Goal: Information Seeking & Learning: Learn about a topic

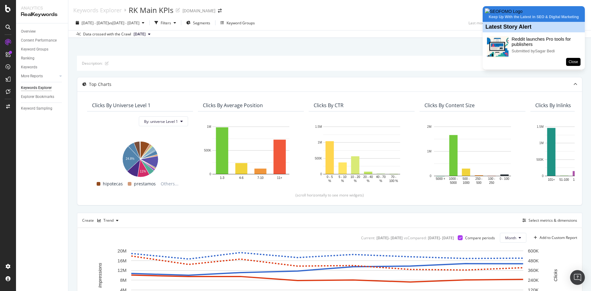
scroll to position [158, 0]
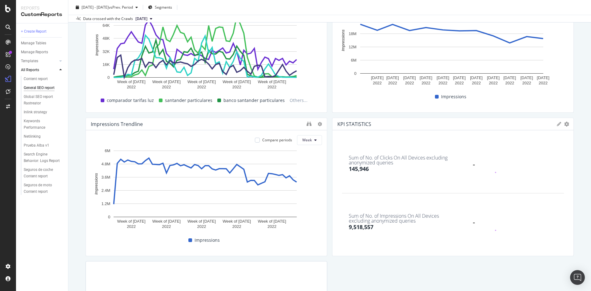
scroll to position [800, 0]
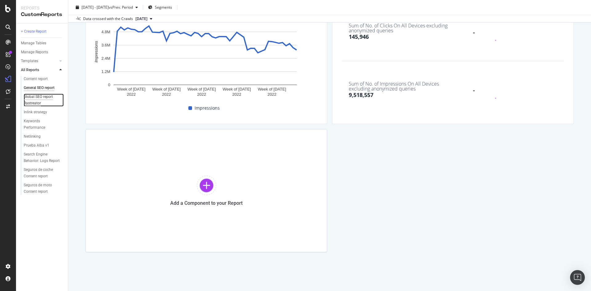
click at [39, 98] on div "Global SEO report Rastreator" at bounding box center [41, 100] width 35 height 13
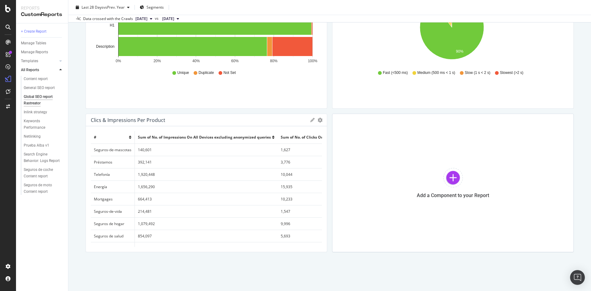
scroll to position [24, 0]
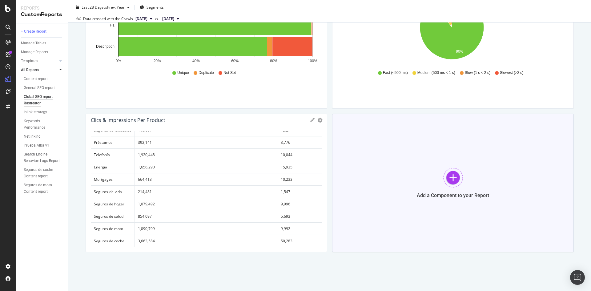
click at [408, 184] on div "Add a Component to your Report" at bounding box center [453, 183] width 242 height 138
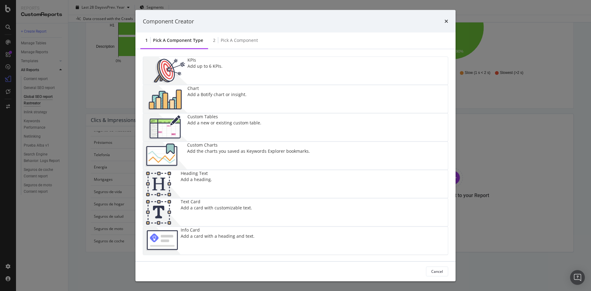
click at [241, 126] on div "Add a new or existing custom table." at bounding box center [224, 123] width 74 height 6
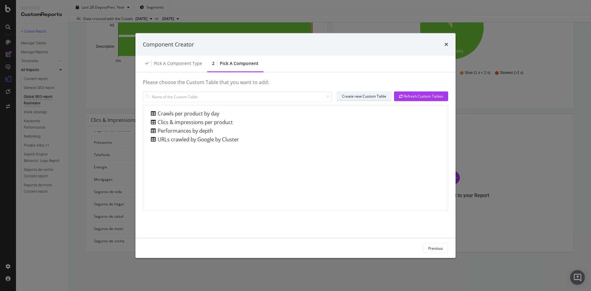
click at [361, 95] on div "Create new Custom Table" at bounding box center [364, 96] width 44 height 5
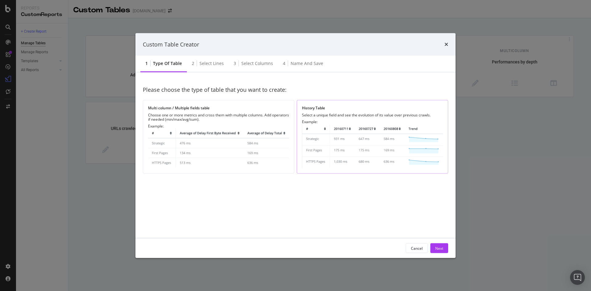
click at [328, 131] on img "modal" at bounding box center [372, 146] width 141 height 44
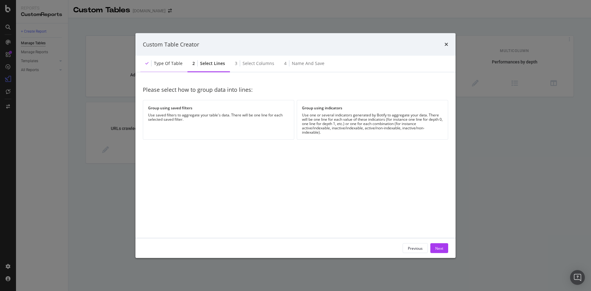
click at [173, 64] on div "Type of table" at bounding box center [168, 63] width 29 height 6
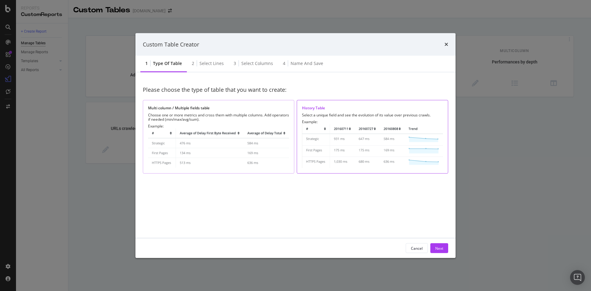
click at [217, 127] on div "Example:" at bounding box center [218, 146] width 141 height 44
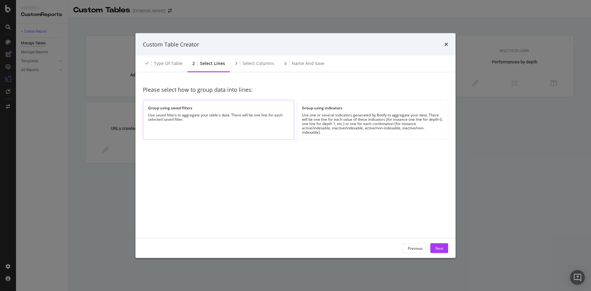
click at [198, 105] on div "Group using saved filters Use saved filters to aggregate your table's data. The…" at bounding box center [218, 120] width 151 height 40
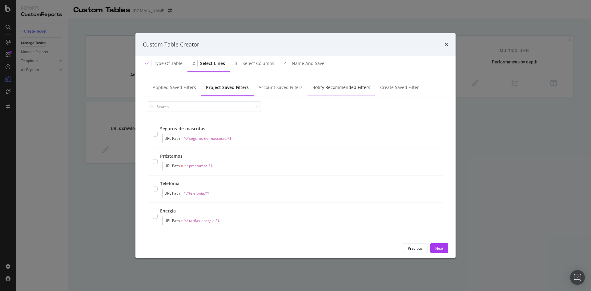
click at [321, 80] on div "Botify Recommended Filters" at bounding box center [341, 87] width 68 height 17
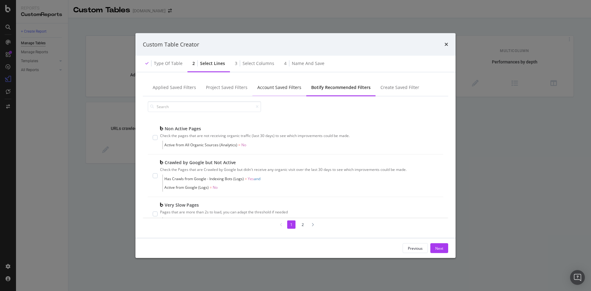
click at [274, 88] on div "Account Saved Filters" at bounding box center [279, 87] width 44 height 6
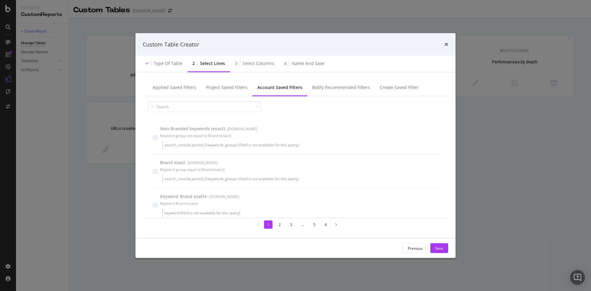
click at [443, 44] on div "Custom Table Creator" at bounding box center [295, 44] width 305 height 8
click at [448, 45] on icon "times" at bounding box center [446, 44] width 4 height 5
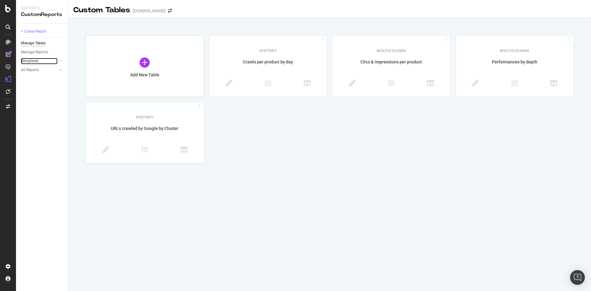
click at [53, 58] on link "Templates" at bounding box center [39, 61] width 37 height 6
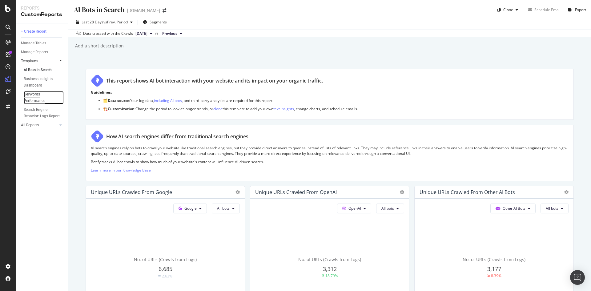
click at [38, 91] on div "Keywords Performance" at bounding box center [41, 97] width 34 height 13
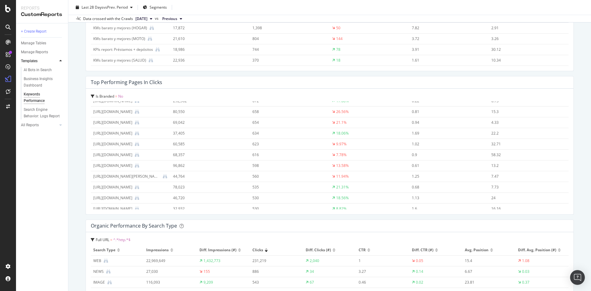
scroll to position [356, 0]
click at [41, 46] on div "Manage Tables" at bounding box center [33, 43] width 25 height 6
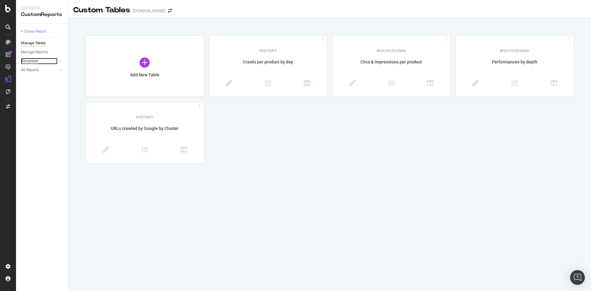
click at [34, 62] on div "Templates" at bounding box center [29, 61] width 17 height 6
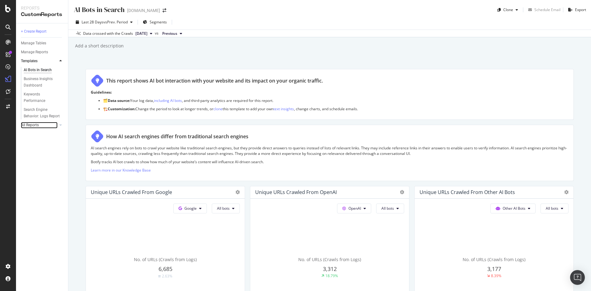
click at [57, 122] on link "All Reports" at bounding box center [39, 125] width 37 height 6
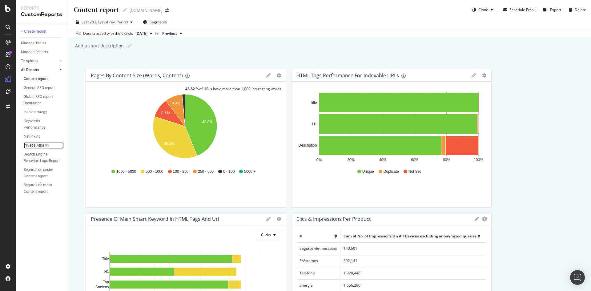
click at [43, 143] on div "Prueba Alba v1" at bounding box center [37, 145] width 26 height 6
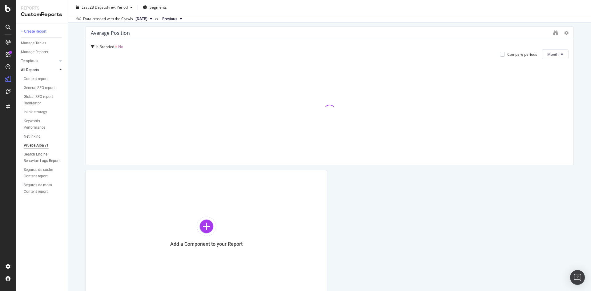
scroll to position [227, 0]
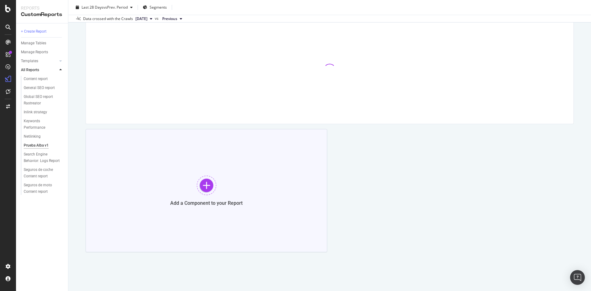
click at [232, 236] on div "Add a Component to your Report" at bounding box center [207, 190] width 242 height 123
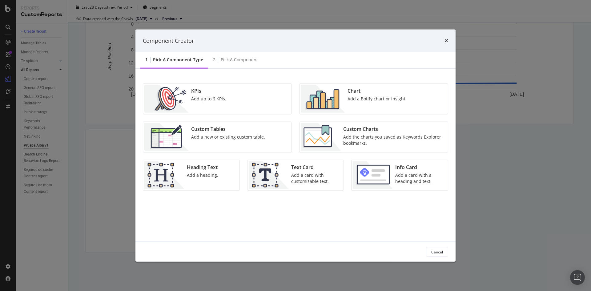
click at [343, 145] on div "Add the charts you saved as Keywords Explorer bookmarks." at bounding box center [393, 140] width 101 height 12
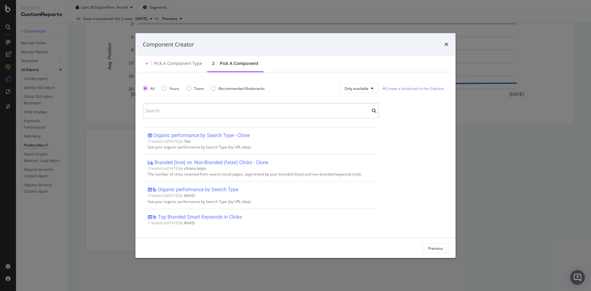
click at [256, 106] on input "modal" at bounding box center [261, 110] width 236 height 15
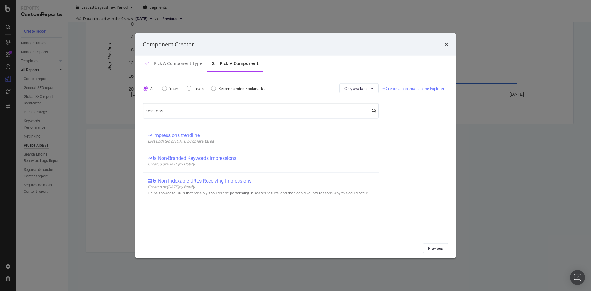
type input "sessions"
click at [448, 42] on div "Component Creator" at bounding box center [295, 44] width 320 height 23
click at [54, 119] on div "Component Creator Pick a Component type 2 Pick a Component All Yours Team Recom…" at bounding box center [295, 145] width 591 height 291
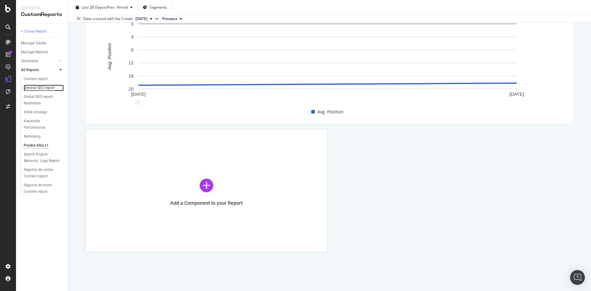
click at [30, 90] on div "General SEO report" at bounding box center [39, 88] width 31 height 6
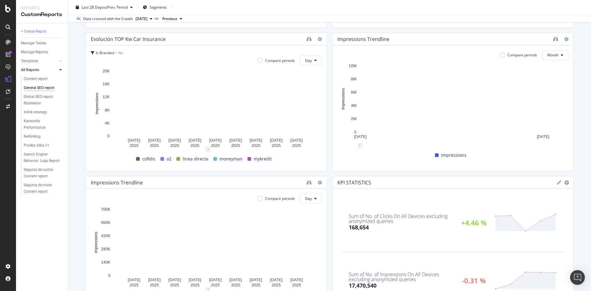
scroll to position [610, 0]
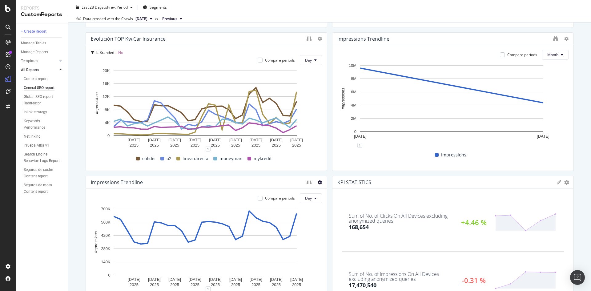
click at [318, 183] on icon at bounding box center [320, 182] width 4 height 4
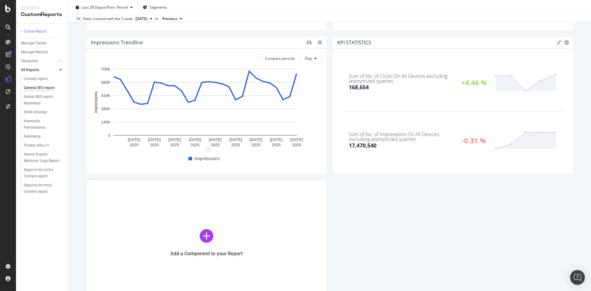
scroll to position [750, 0]
click at [249, 238] on div "Add a Component to your Report" at bounding box center [207, 241] width 242 height 123
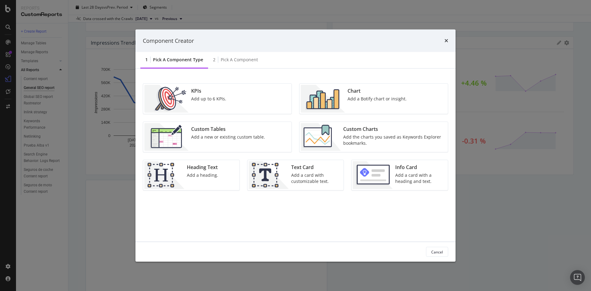
click at [338, 130] on img "modal" at bounding box center [321, 137] width 40 height 28
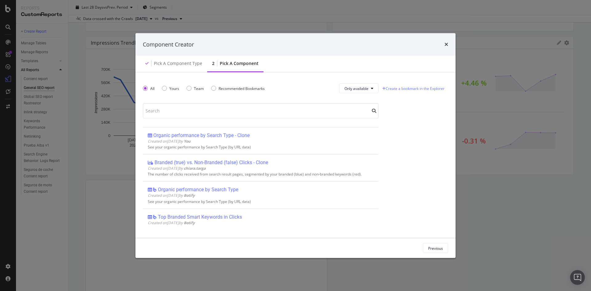
click at [221, 101] on div "All Yours Team Recommended Bookmarks Only available Organic performance by Sear…" at bounding box center [261, 155] width 236 height 151
click at [231, 117] on input "modal" at bounding box center [261, 110] width 236 height 15
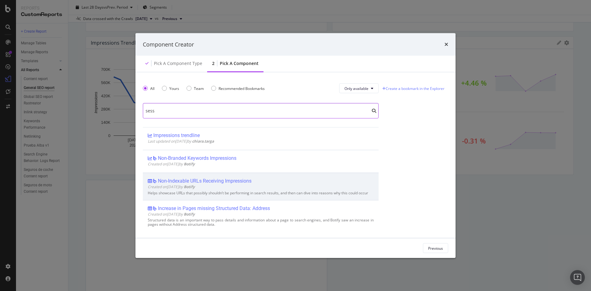
scroll to position [6, 0]
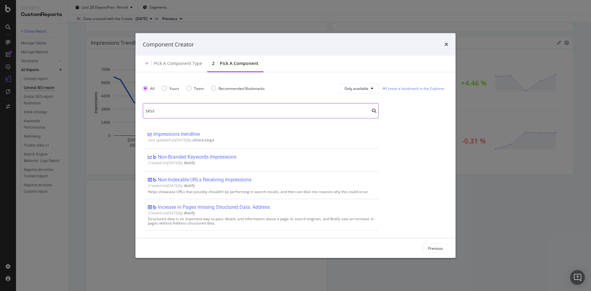
type input "sess"
click at [439, 48] on div "Component Creator" at bounding box center [295, 44] width 305 height 8
click at [443, 45] on div "Component Creator" at bounding box center [295, 44] width 305 height 8
click at [445, 43] on icon "times" at bounding box center [446, 44] width 4 height 5
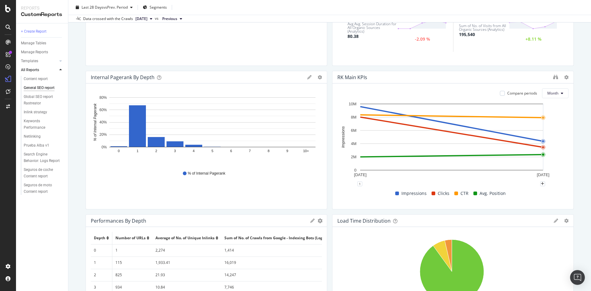
scroll to position [0, 0]
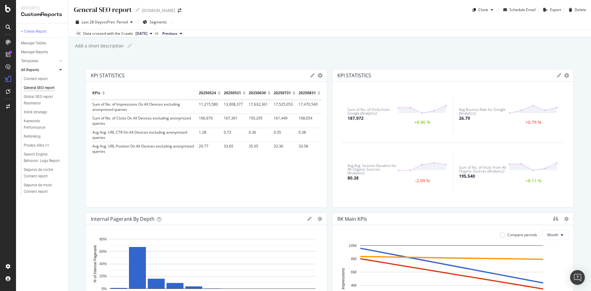
click at [557, 74] on icon at bounding box center [559, 75] width 4 height 4
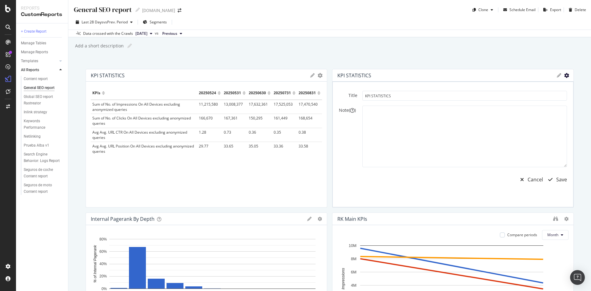
click at [564, 75] on icon "gear" at bounding box center [566, 75] width 5 height 5
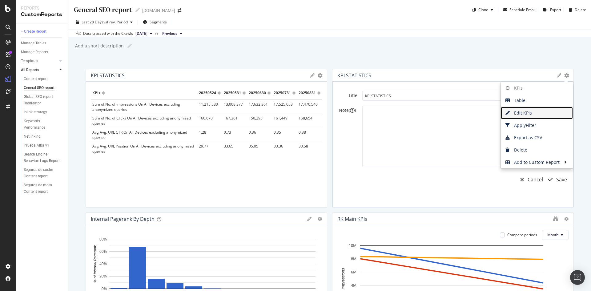
click at [527, 113] on span "Edit KPIs" at bounding box center [537, 112] width 72 height 9
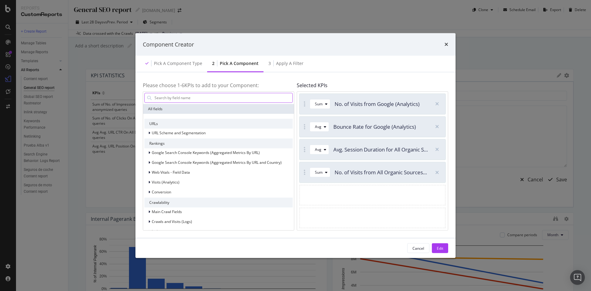
click at [255, 98] on input "modal" at bounding box center [223, 97] width 138 height 9
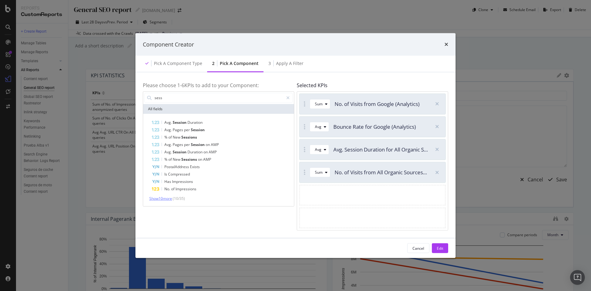
click at [167, 200] on span "Show 10 more" at bounding box center [160, 197] width 23 height 5
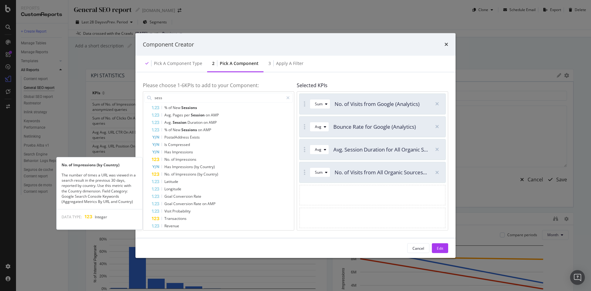
scroll to position [50, 0]
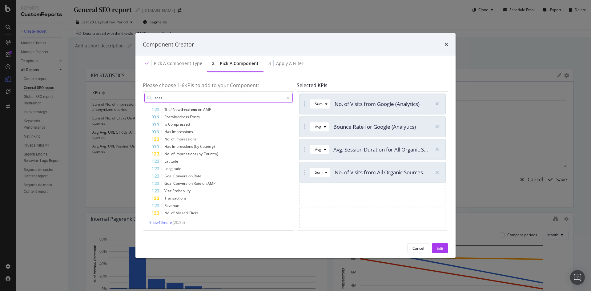
click at [219, 98] on input "sess" at bounding box center [219, 97] width 130 height 9
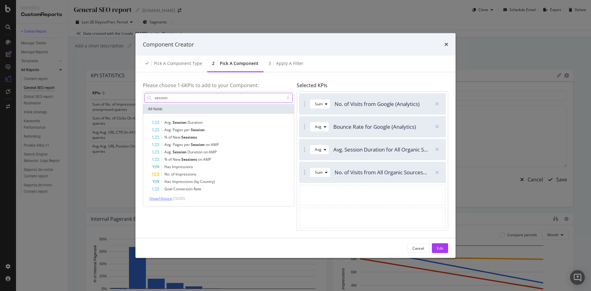
type input "session"
click at [166, 199] on span "Show 10 more" at bounding box center [160, 197] width 23 height 5
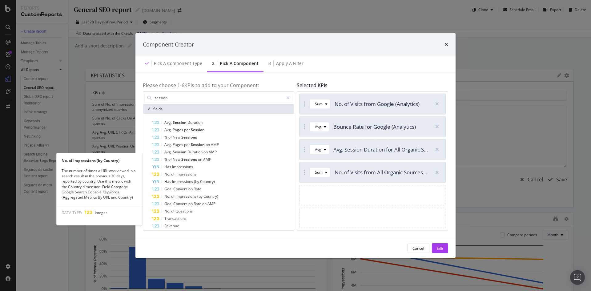
scroll to position [50, 0]
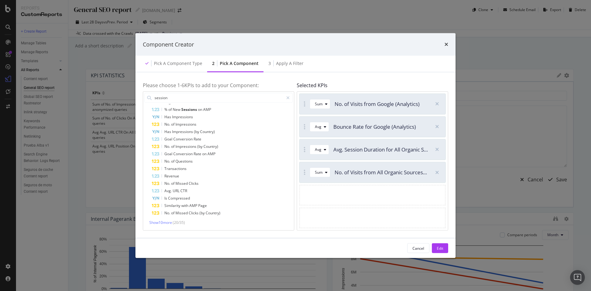
click at [49, 249] on div "Component Creator Pick a Component type 2 Pick a Component 3 Apply a Filter Ple…" at bounding box center [295, 145] width 591 height 291
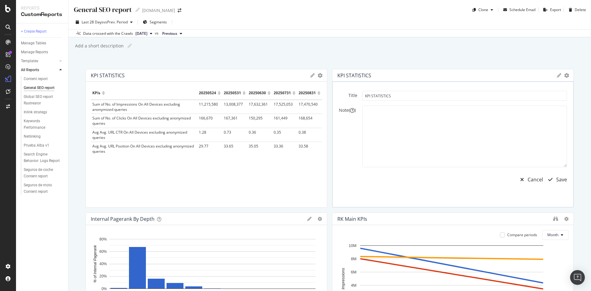
click at [557, 75] on icon at bounding box center [559, 75] width 4 height 4
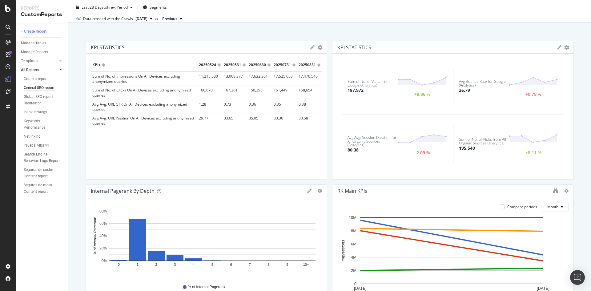
scroll to position [28, 0]
click at [310, 50] on div "KPI STATISTICS KPIs Table Edit KPIs Apply Filter Export as CSV Delete Add to Cu…" at bounding box center [206, 48] width 241 height 12
click at [316, 50] on div "KPI STATISTICS KPIs Table Edit KPIs Apply Filter Export as CSV Delete Add to Cu…" at bounding box center [206, 48] width 241 height 12
click at [318, 47] on icon "gear" at bounding box center [320, 47] width 5 height 5
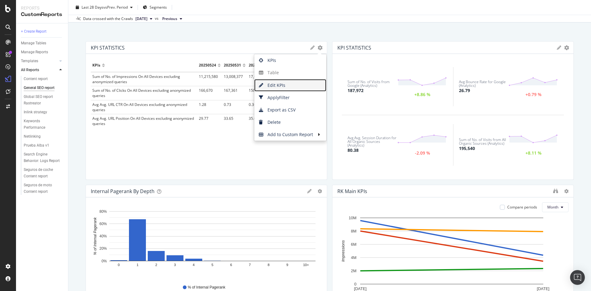
click at [298, 84] on span "Edit KPIs" at bounding box center [290, 85] width 72 height 9
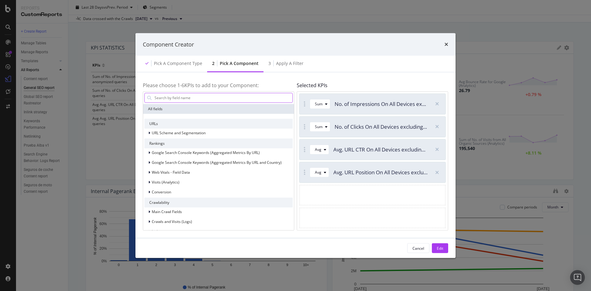
click at [275, 96] on input "modal" at bounding box center [223, 97] width 138 height 9
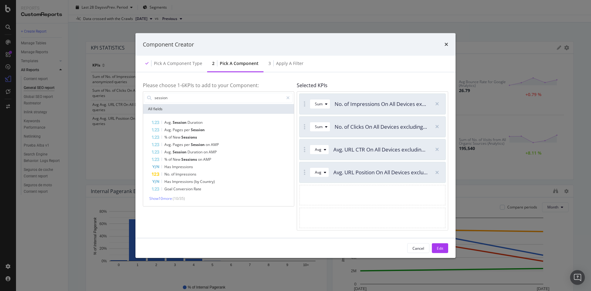
type input "session"
click at [167, 201] on div "Show 10 more ( 10 / 35 )" at bounding box center [218, 198] width 148 height 6
click at [166, 199] on span "Show 10 more" at bounding box center [160, 197] width 23 height 5
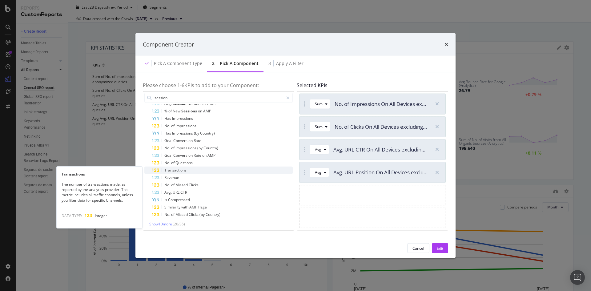
scroll to position [50, 0]
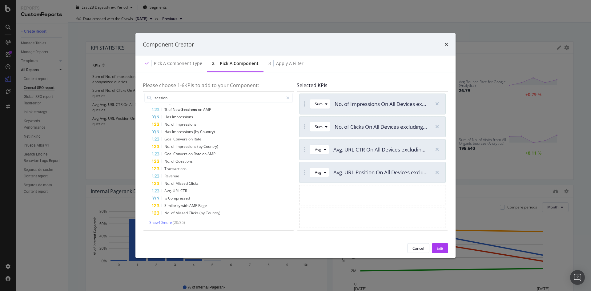
click at [168, 226] on div "Avg. Session Duration Avg. Pages per Session % of New Sessions Avg. Pages per S…" at bounding box center [218, 147] width 151 height 166
click at [164, 223] on span "Show 10 more" at bounding box center [160, 221] width 23 height 5
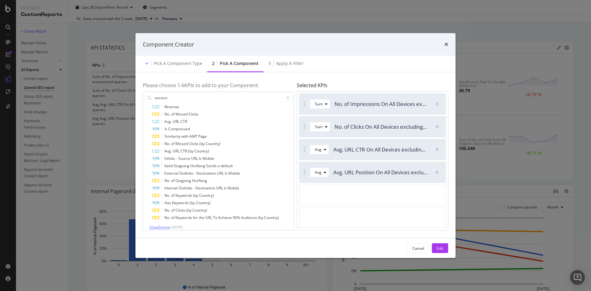
scroll to position [124, 0]
click at [164, 223] on span "Show 5 more" at bounding box center [159, 221] width 21 height 5
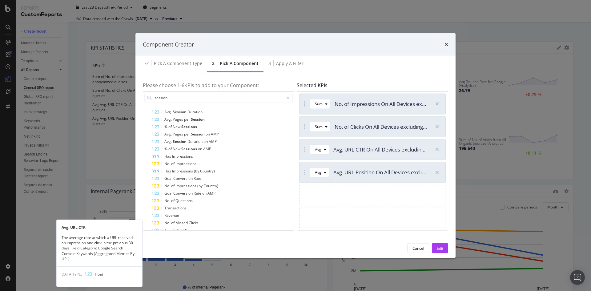
scroll to position [0, 0]
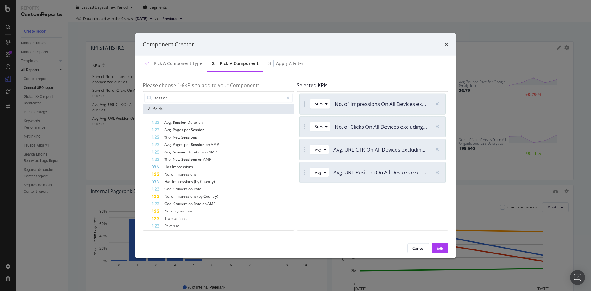
click at [448, 40] on div "Component Creator" at bounding box center [295, 44] width 320 height 23
click at [447, 42] on icon "times" at bounding box center [446, 44] width 4 height 5
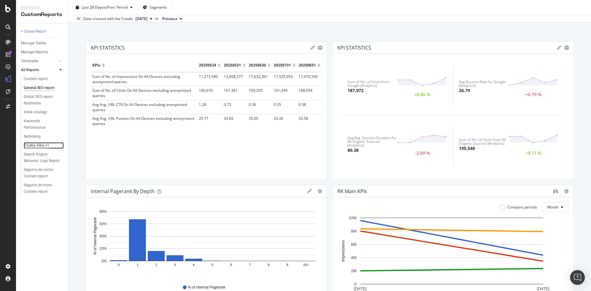
click at [43, 145] on div "Prueba Alba v1" at bounding box center [37, 145] width 26 height 6
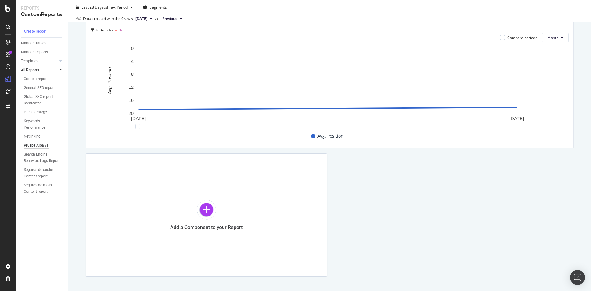
scroll to position [227, 0]
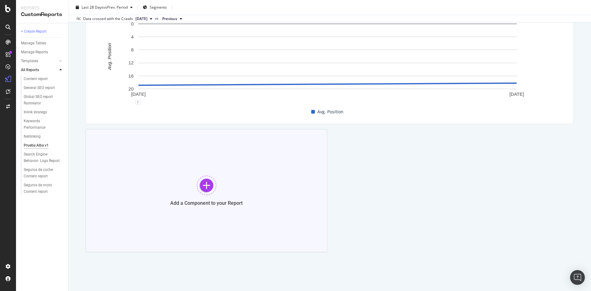
click at [305, 182] on div "Add a Component to your Report" at bounding box center [207, 190] width 242 height 123
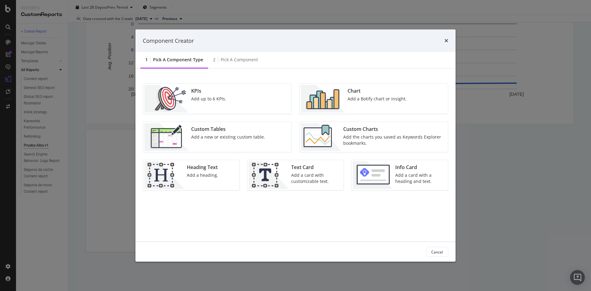
click at [364, 95] on div "Chart Add a Botify chart or insight." at bounding box center [377, 99] width 64 height 28
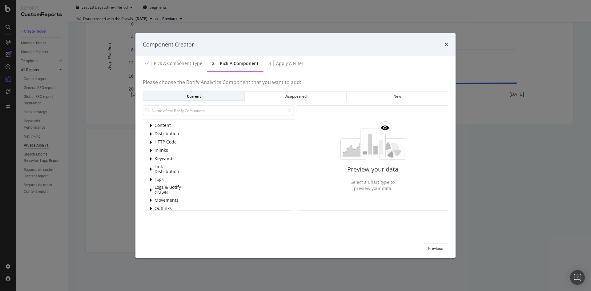
click at [223, 100] on div "Current" at bounding box center [193, 96] width 91 height 9
click at [168, 187] on span "Performance" at bounding box center [167, 185] width 27 height 5
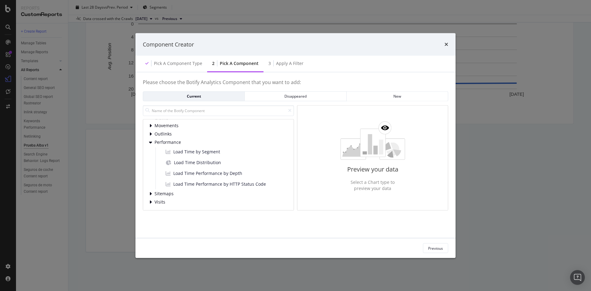
scroll to position [74, 0]
click at [156, 204] on span "Visits" at bounding box center [167, 202] width 27 height 5
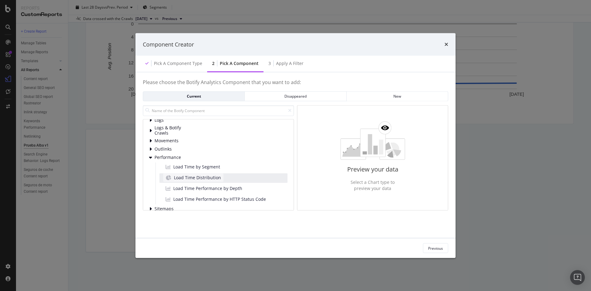
scroll to position [0, 0]
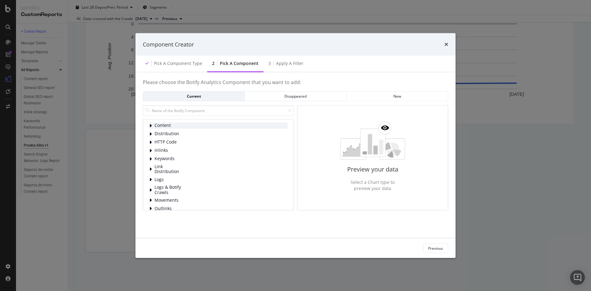
click at [158, 124] on span "Content" at bounding box center [167, 125] width 27 height 5
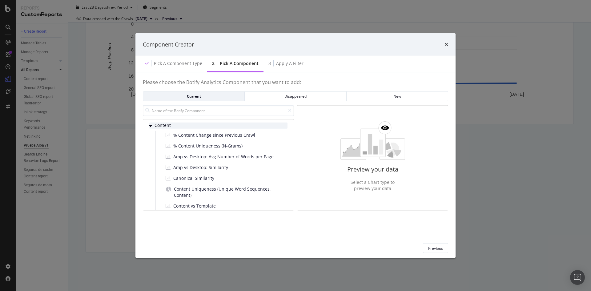
click at [158, 124] on span "Content" at bounding box center [167, 125] width 27 height 5
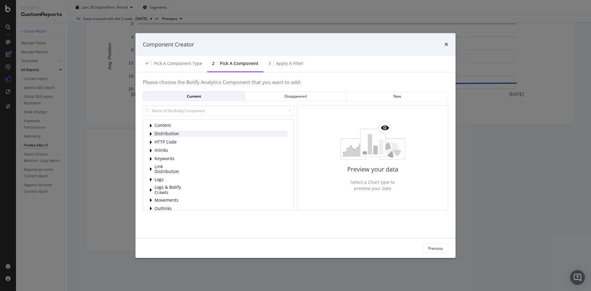
click at [162, 131] on span "Distribution" at bounding box center [167, 133] width 27 height 5
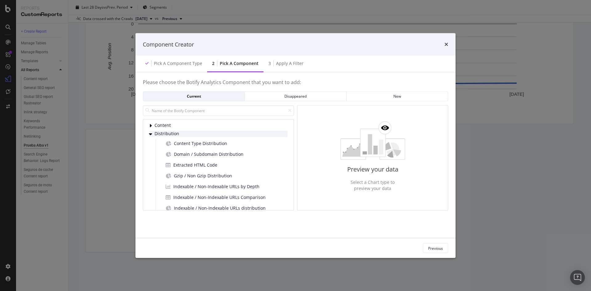
click at [162, 131] on span "Distribution" at bounding box center [167, 133] width 27 height 5
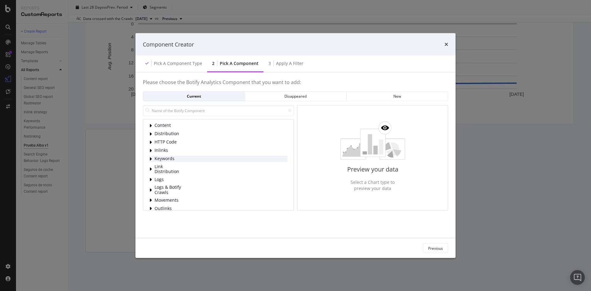
click at [164, 158] on span "Keywords" at bounding box center [167, 158] width 27 height 5
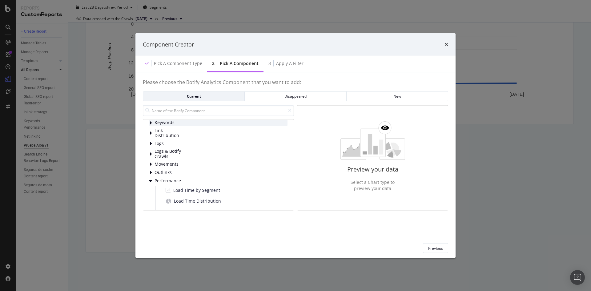
scroll to position [37, 0]
click at [165, 170] on span "Outlinks" at bounding box center [167, 171] width 27 height 5
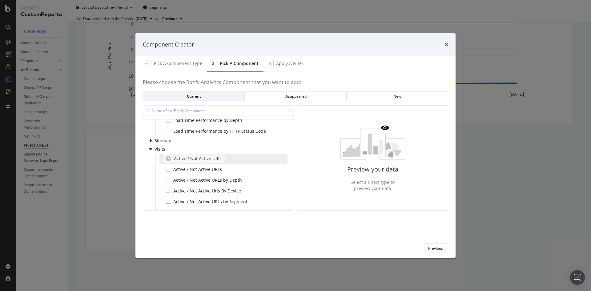
scroll to position [195, 0]
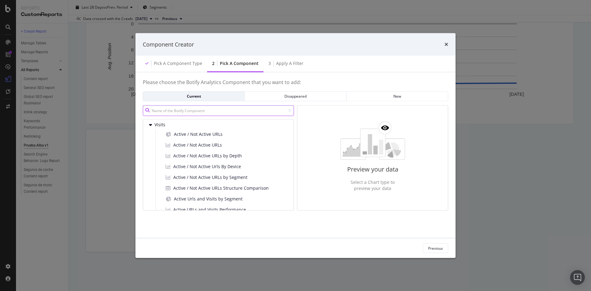
click at [178, 109] on input "modal" at bounding box center [218, 110] width 151 height 11
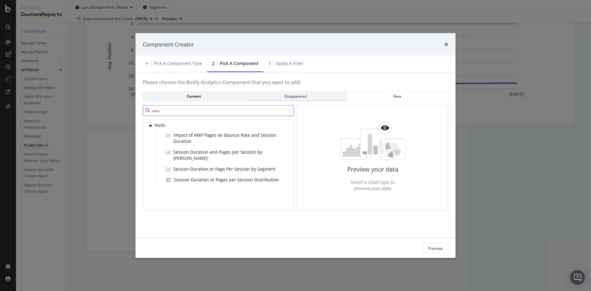
type input "sess"
click at [274, 98] on div "Disappeared" at bounding box center [295, 96] width 91 height 5
click at [413, 94] on div "New" at bounding box center [396, 96] width 91 height 5
click at [190, 94] on div "Current" at bounding box center [193, 96] width 91 height 5
click at [178, 114] on input "sess" at bounding box center [218, 110] width 151 height 11
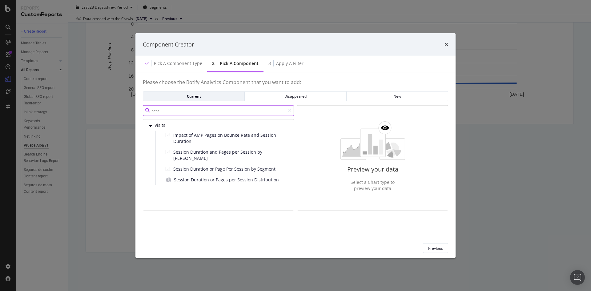
click at [178, 114] on input "sess" at bounding box center [218, 110] width 151 height 11
type input "session"
click at [229, 176] on span "Session Duration or Pages per Session Distribution" at bounding box center [226, 179] width 105 height 6
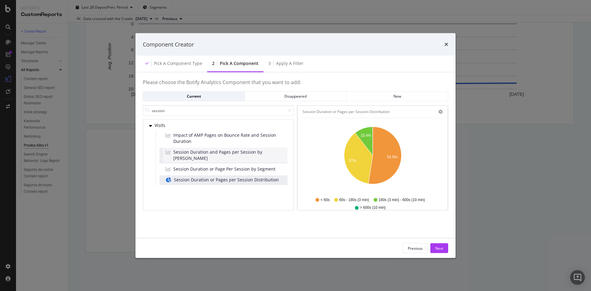
click at [206, 156] on div "Session Duration and Pages per Session by Device" at bounding box center [225, 154] width 124 height 15
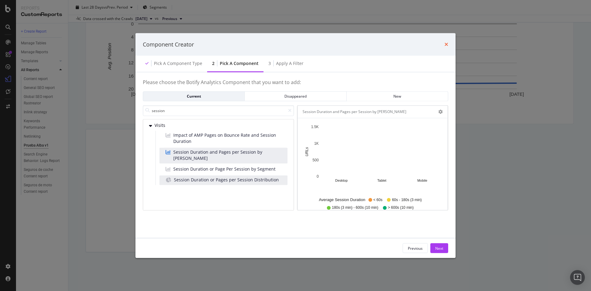
click at [447, 43] on icon "times" at bounding box center [446, 44] width 4 height 5
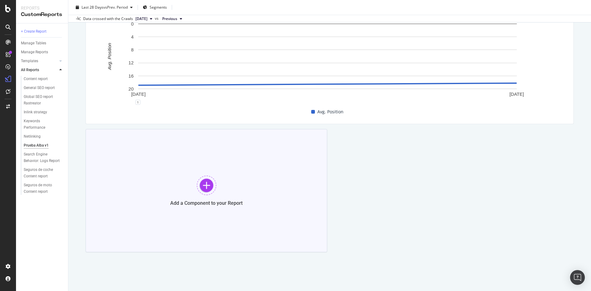
click at [206, 155] on div "Add a Component to your Report" at bounding box center [207, 190] width 242 height 123
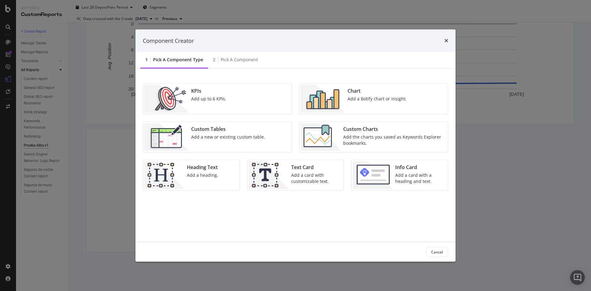
click at [216, 136] on div "Add a new or existing custom table." at bounding box center [228, 137] width 74 height 6
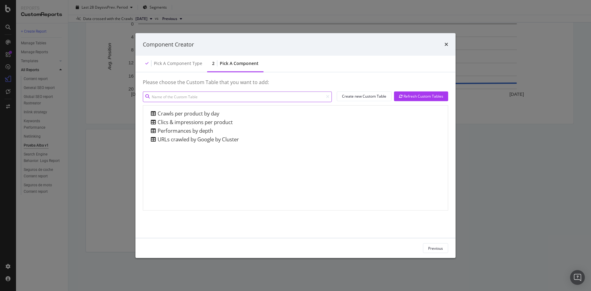
click at [186, 97] on input "modal" at bounding box center [237, 96] width 189 height 11
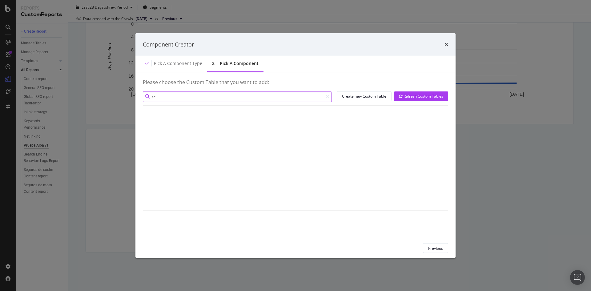
type input "s"
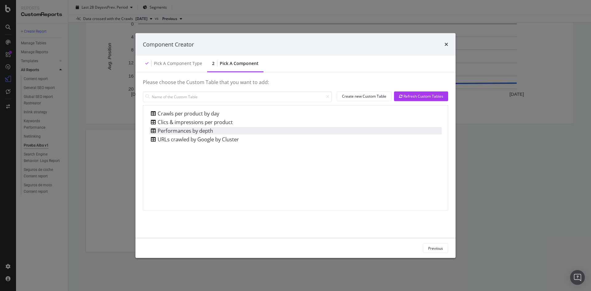
click at [191, 133] on div "Performances by depth" at bounding box center [181, 130] width 64 height 7
click at [418, 250] on div "Add Component" at bounding box center [429, 247] width 28 height 5
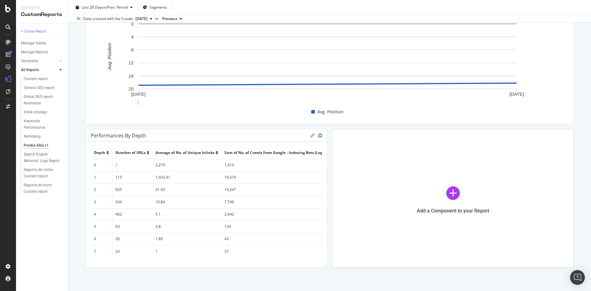
click at [310, 136] on icon at bounding box center [312, 135] width 4 height 4
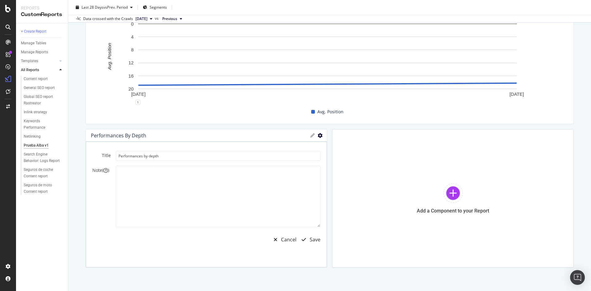
click at [318, 136] on icon "gear" at bounding box center [320, 135] width 5 height 5
click at [239, 170] on textarea at bounding box center [218, 197] width 205 height 62
click at [307, 135] on div "Performances by depth Export as CSV Delete Add to Custom Report" at bounding box center [206, 135] width 241 height 12
click at [313, 135] on div "Export as CSV Delete Add to Custom Report" at bounding box center [316, 135] width 12 height 4
click at [314, 136] on div "Export as CSV Delete Add to Custom Report" at bounding box center [316, 135] width 12 height 4
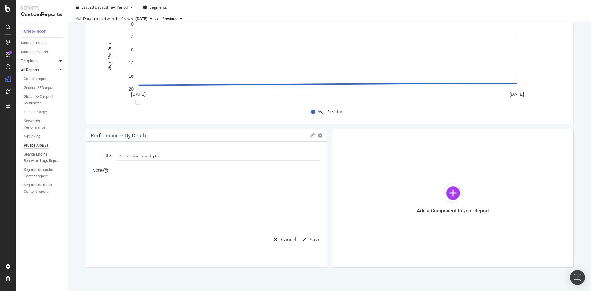
click at [62, 59] on div at bounding box center [61, 61] width 6 height 6
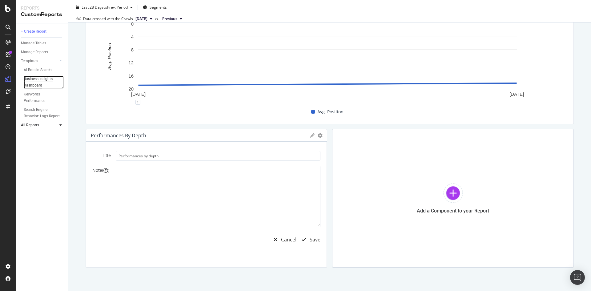
click at [34, 82] on div "Business Insights Dashboard" at bounding box center [41, 82] width 35 height 13
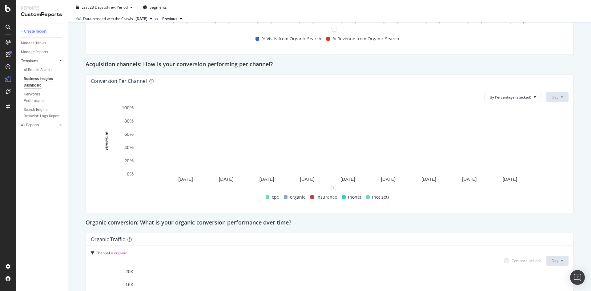
scroll to position [380, 0]
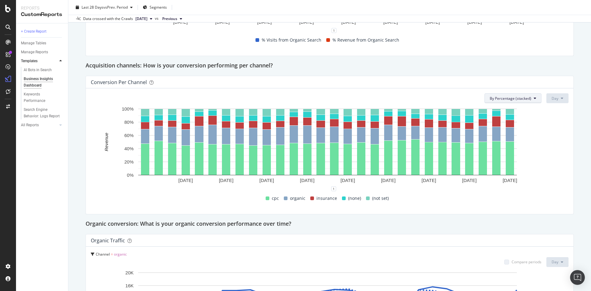
click at [510, 99] on span "By Percentage (stacked)" at bounding box center [511, 98] width 42 height 5
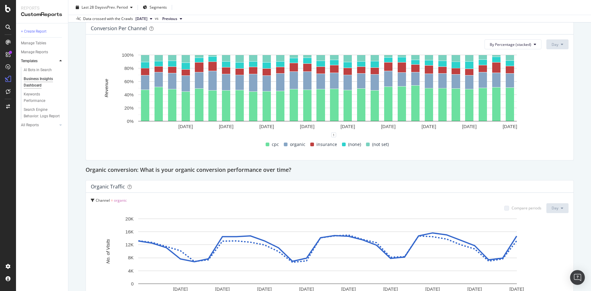
scroll to position [433, 0]
click at [527, 47] on button "By Percentage (stacked)" at bounding box center [512, 45] width 57 height 10
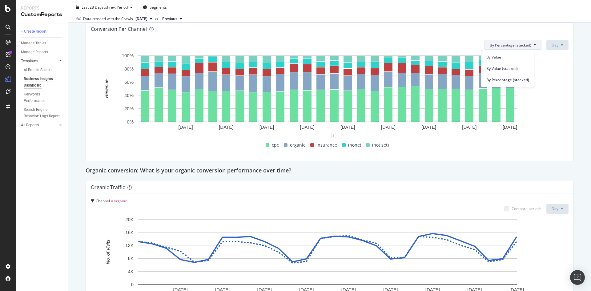
click at [527, 47] on button "By Percentage (stacked)" at bounding box center [512, 45] width 57 height 10
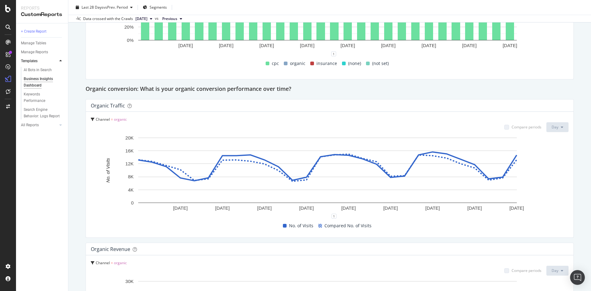
scroll to position [515, 0]
click at [511, 108] on div "Organic Traffic" at bounding box center [328, 105] width 475 height 6
drag, startPoint x: 511, startPoint y: 108, endPoint x: 302, endPoint y: 131, distance: 209.2
click at [302, 131] on div "Channel = organic Compare periods Day" at bounding box center [330, 124] width 478 height 15
click at [117, 119] on span "organic" at bounding box center [120, 119] width 13 height 5
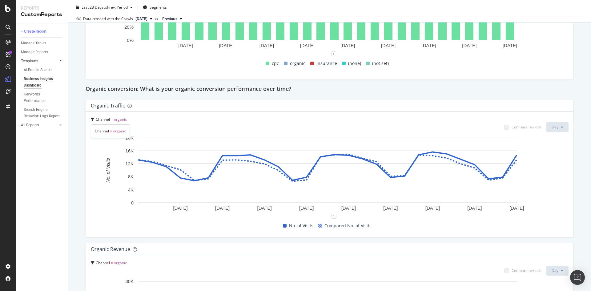
click at [117, 119] on span "organic" at bounding box center [120, 119] width 13 height 5
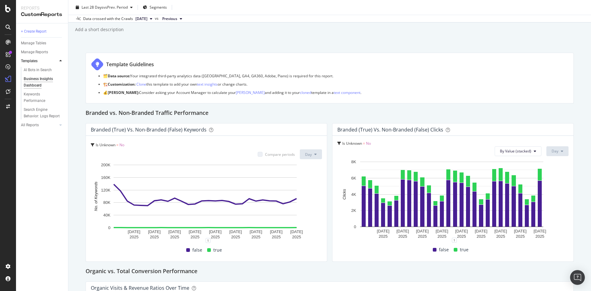
scroll to position [0, 0]
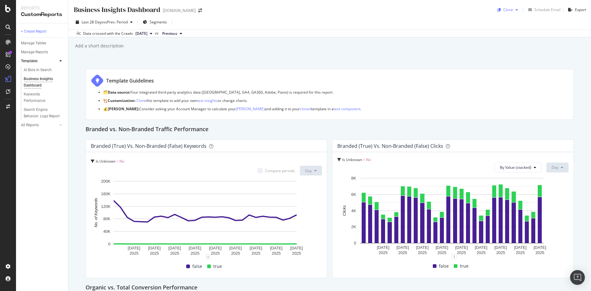
click at [506, 10] on div "Clone" at bounding box center [508, 9] width 10 height 5
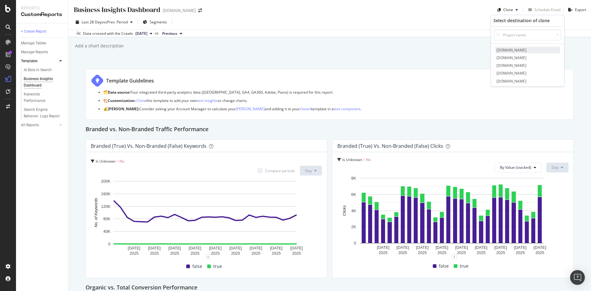
click at [515, 53] on span "[DOMAIN_NAME]" at bounding box center [527, 50] width 65 height 6
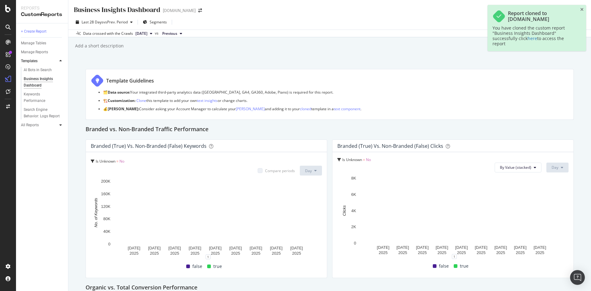
click at [61, 126] on icon at bounding box center [60, 125] width 2 height 4
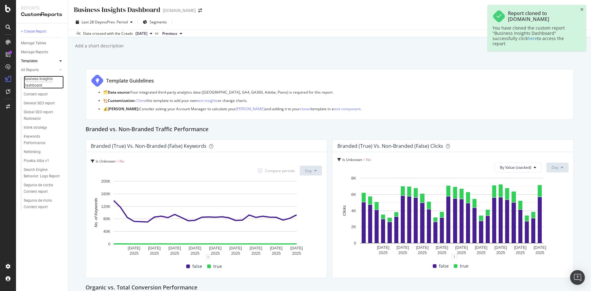
click at [38, 82] on div "Business Insights Dashboard" at bounding box center [41, 82] width 35 height 13
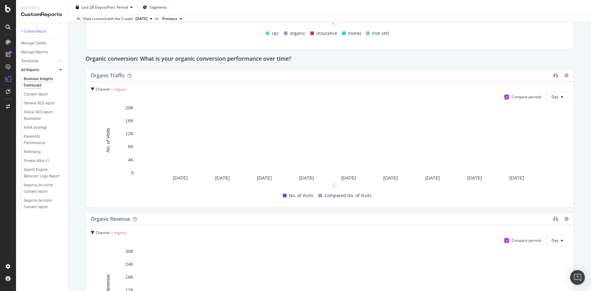
scroll to position [433, 0]
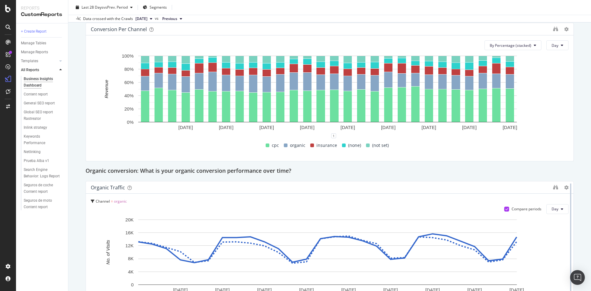
click at [567, 187] on div at bounding box center [570, 250] width 6 height 138
click at [564, 187] on icon at bounding box center [566, 187] width 4 height 4
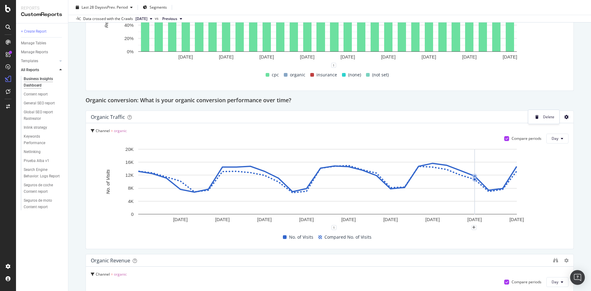
scroll to position [503, 0]
click at [397, 177] on rect "A chart." at bounding box center [327, 181] width 378 height 65
click at [551, 141] on span "Day" at bounding box center [554, 138] width 7 height 5
click at [550, 174] on span "Month" at bounding box center [552, 174] width 11 height 6
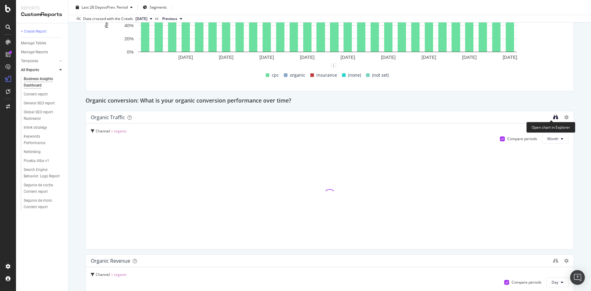
click at [553, 117] on icon "binoculars" at bounding box center [555, 116] width 5 height 5
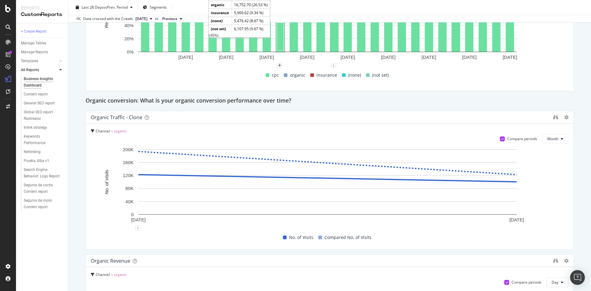
click at [312, 190] on rect "A chart." at bounding box center [327, 181] width 378 height 65
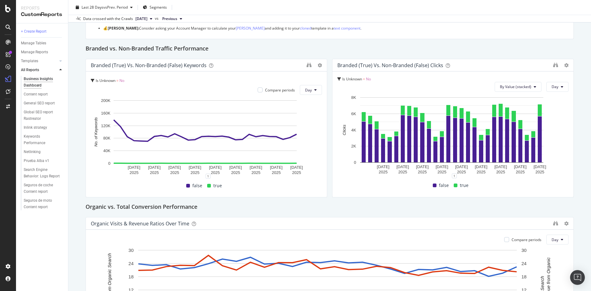
scroll to position [0, 0]
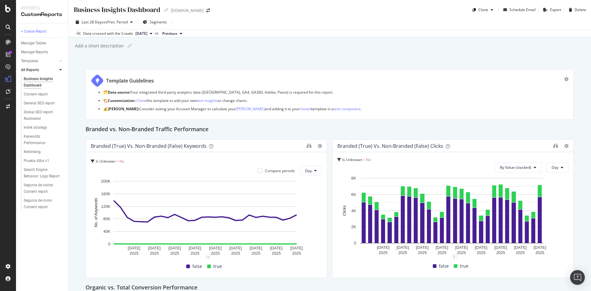
click at [122, 29] on div "Last 28 Days vs Prev. Period Segments" at bounding box center [329, 23] width 523 height 12
click at [120, 24] on span "vs Prev. Period" at bounding box center [115, 21] width 24 height 5
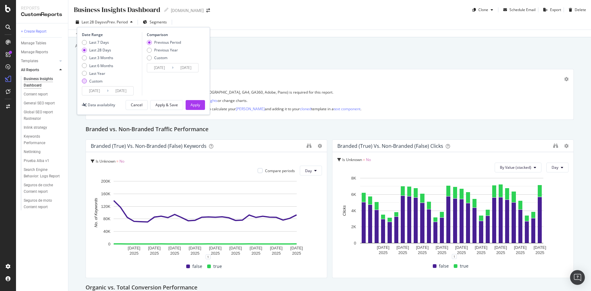
click at [94, 81] on div "Custom" at bounding box center [95, 80] width 13 height 5
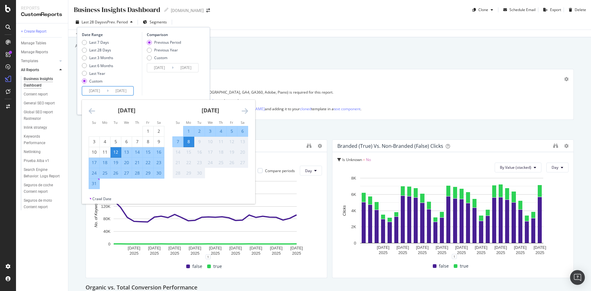
click at [102, 91] on input "2025/08/12" at bounding box center [94, 90] width 25 height 9
drag, startPoint x: 95, startPoint y: 92, endPoint x: 106, endPoint y: 94, distance: 10.9
click at [106, 94] on input "2025/08/12" at bounding box center [94, 90] width 25 height 9
type input "2025/08/12"
type input "2024/04/24"
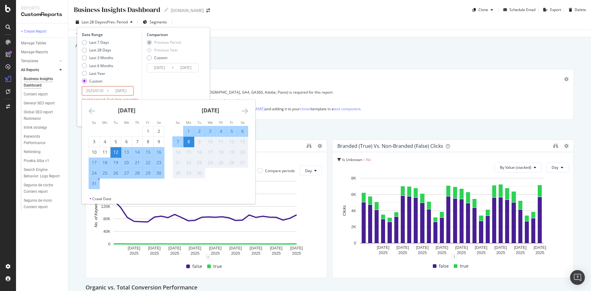
type input "2024/12/31"
type input "2025/01/01"
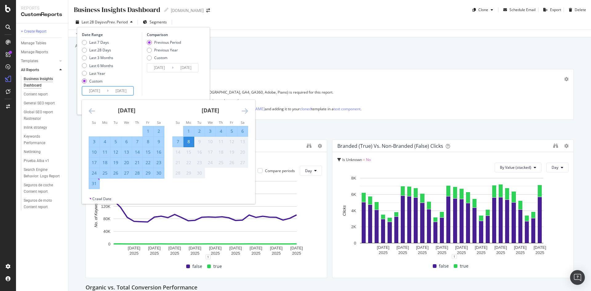
click at [155, 90] on div "Comparison Previous Period Previous Year Custom 2024/04/24 Navigate forward to …" at bounding box center [171, 63] width 58 height 63
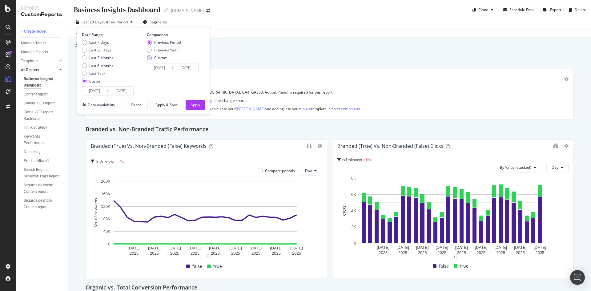
click at [150, 59] on div "Custom" at bounding box center [149, 57] width 5 height 5
click at [159, 66] on input "2024/04/24" at bounding box center [159, 67] width 25 height 9
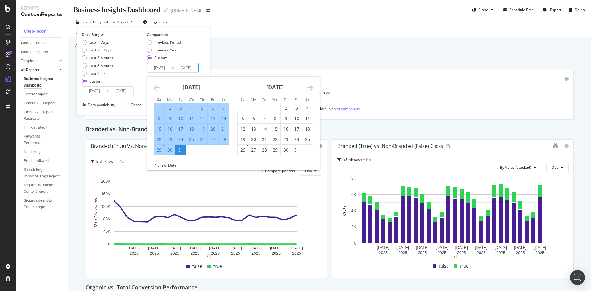
click at [157, 67] on input "2024/04/24" at bounding box center [159, 67] width 25 height 9
click at [164, 67] on input "2022/04/24" at bounding box center [159, 67] width 25 height 9
click at [170, 70] on input "2022/01/24" at bounding box center [159, 67] width 25 height 9
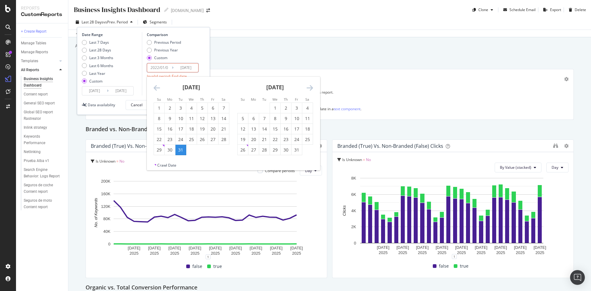
type input "2022/01/01"
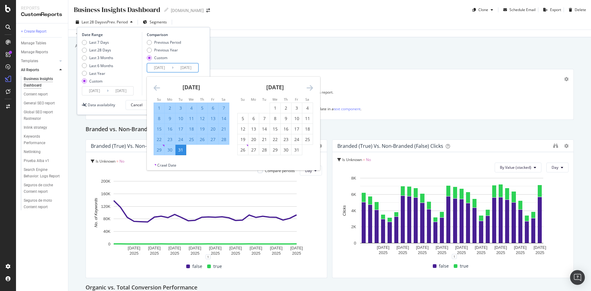
drag, startPoint x: 182, startPoint y: 69, endPoint x: 225, endPoint y: 74, distance: 42.6
click at [225, 74] on div "Business Insights Dashboard Business Insights Dashboard rastreator.com Clone Sc…" at bounding box center [329, 145] width 523 height 291
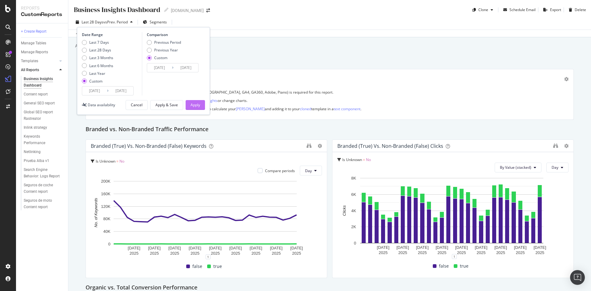
type input "2022/12/31"
click at [193, 102] on div "Apply" at bounding box center [195, 104] width 10 height 5
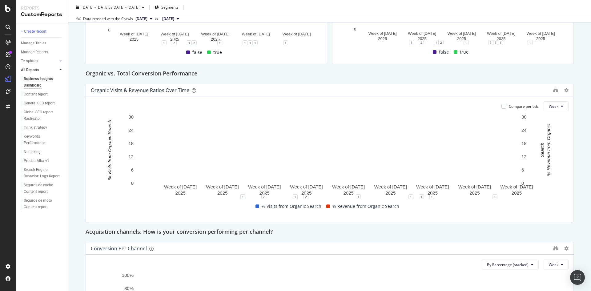
scroll to position [215, 0]
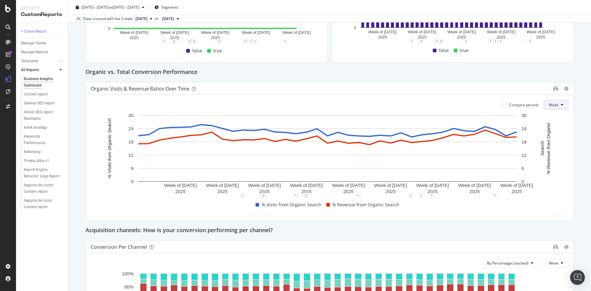
click at [551, 105] on span "Week" at bounding box center [554, 104] width 10 height 5
click at [551, 136] on div "Month" at bounding box center [549, 139] width 21 height 9
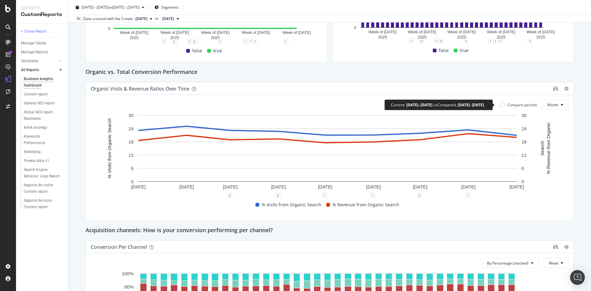
click at [507, 104] on div "Compare periods" at bounding box center [522, 104] width 30 height 5
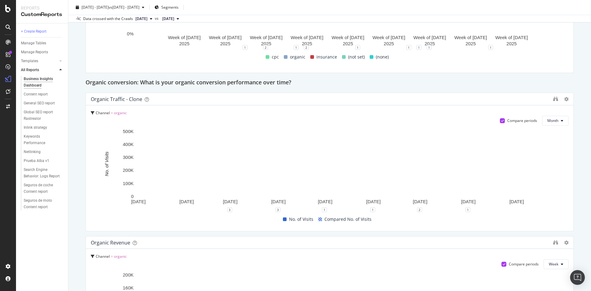
scroll to position [532, 0]
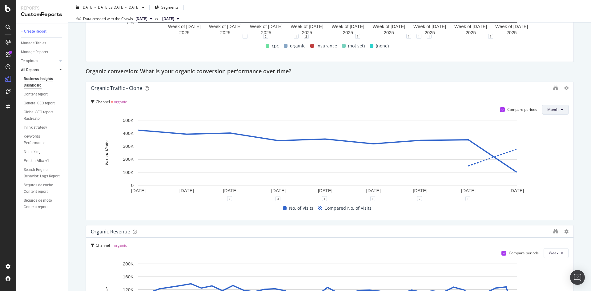
click at [547, 114] on button "Month" at bounding box center [555, 110] width 26 height 10
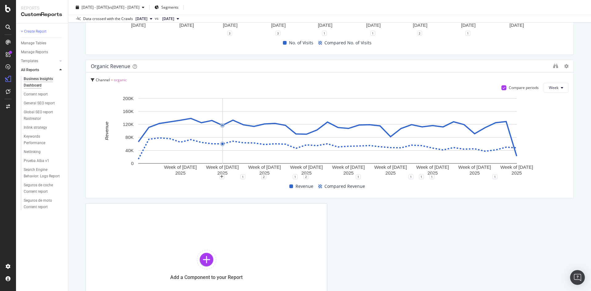
scroll to position [698, 0]
click at [553, 65] on icon "binoculars" at bounding box center [555, 65] width 5 height 5
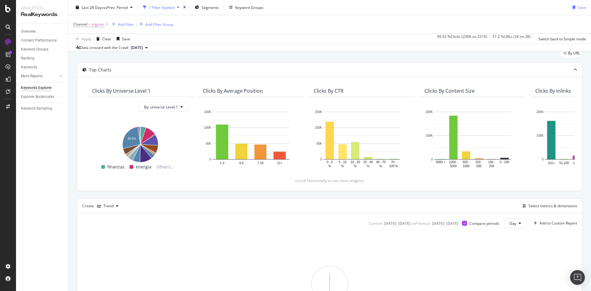
scroll to position [22, 0]
click at [533, 202] on div "Select metrics & dimensions" at bounding box center [548, 205] width 57 height 7
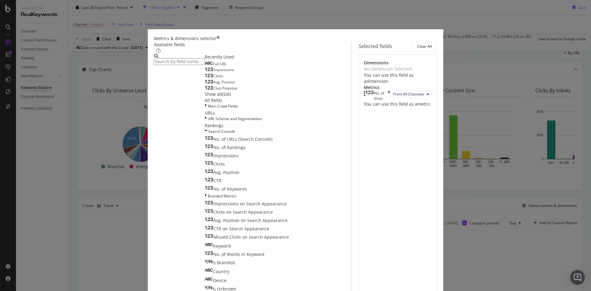
click at [205, 65] on input "modal" at bounding box center [179, 61] width 51 height 7
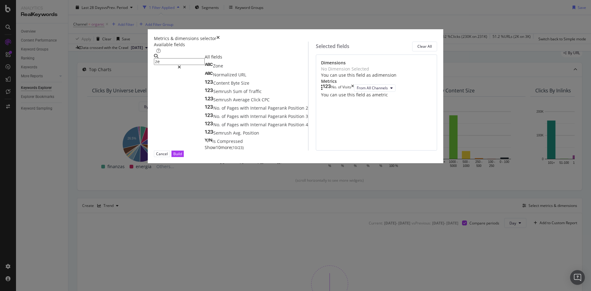
type input "z"
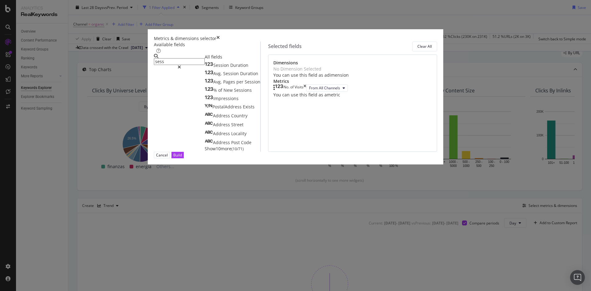
click at [205, 151] on span "Show 10 more" at bounding box center [218, 149] width 27 height 6
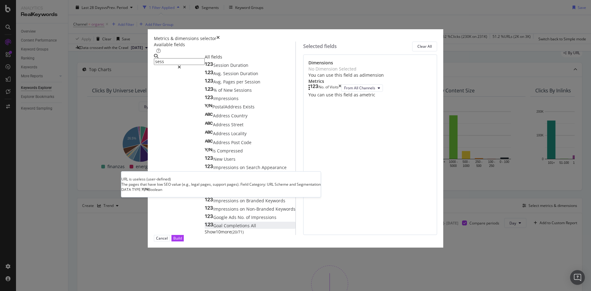
scroll to position [7, 0]
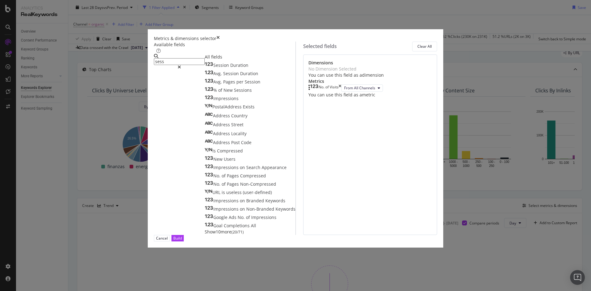
click at [205, 234] on span "Show 10 more" at bounding box center [218, 232] width 27 height 6
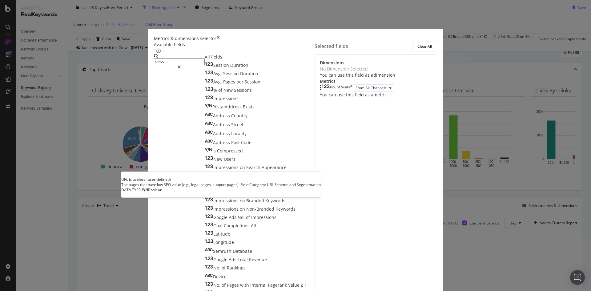
scroll to position [84, 0]
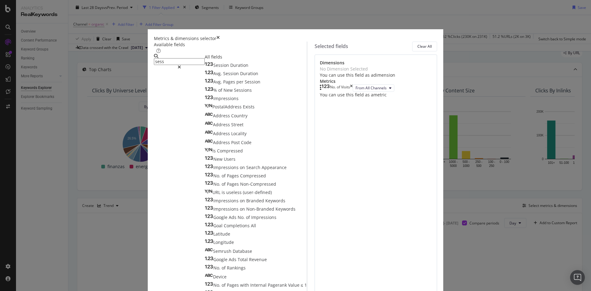
click at [197, 65] on input "sess" at bounding box center [179, 61] width 51 height 7
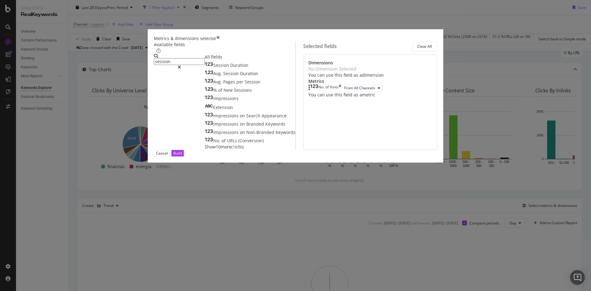
scroll to position [0, 0]
click at [205, 150] on span "Show 10 more" at bounding box center [218, 147] width 27 height 6
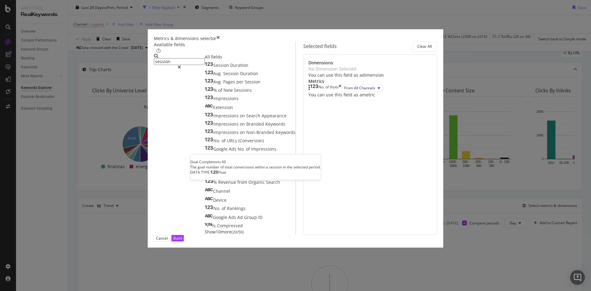
scroll to position [10, 0]
click at [205, 234] on span "Show 10 more" at bounding box center [218, 232] width 27 height 6
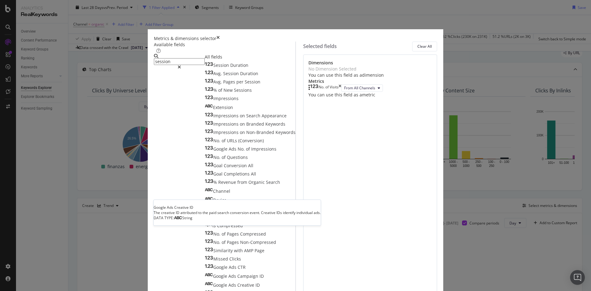
scroll to position [84, 0]
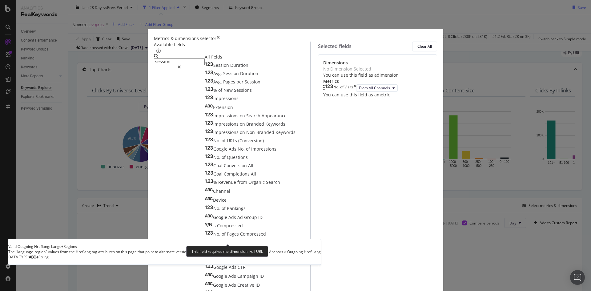
scroll to position [158, 0]
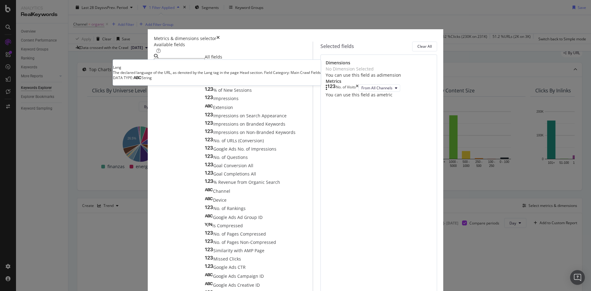
scroll to position [0, 0]
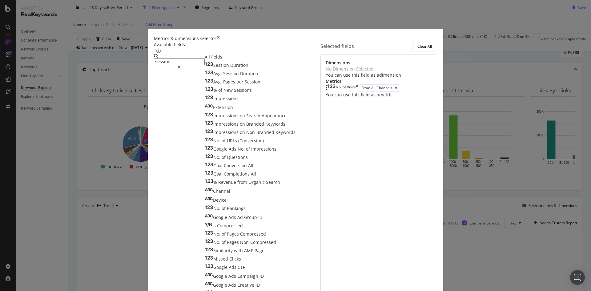
click at [202, 65] on input "session" at bounding box center [179, 61] width 51 height 7
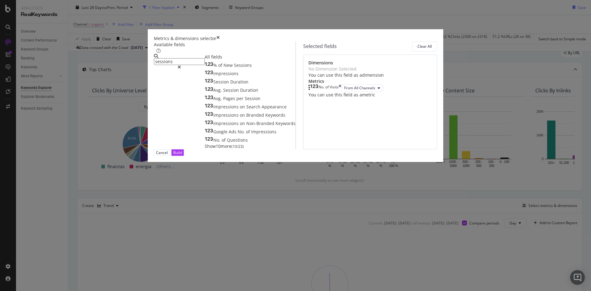
type input "session"
click at [205, 150] on span "Show 10 more" at bounding box center [218, 147] width 27 height 6
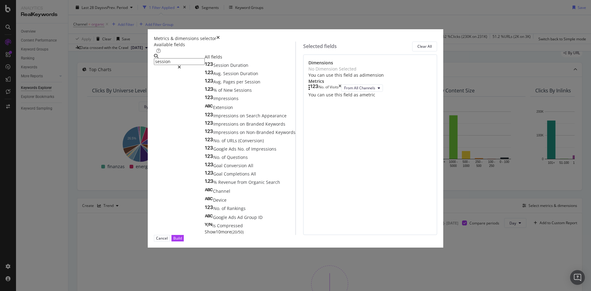
click at [342, 72] on div "No Dimension Selected" at bounding box center [332, 69] width 48 height 6
click at [338, 92] on div "No. of Visits" at bounding box center [328, 87] width 20 height 7
click at [344, 90] on span "From All Channels" at bounding box center [359, 87] width 31 height 5
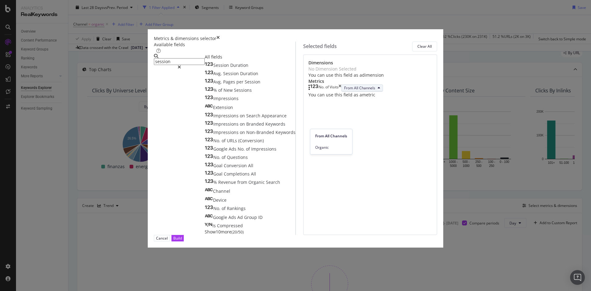
click at [341, 92] on div "No. of Visits" at bounding box center [324, 87] width 33 height 7
click at [205, 234] on span "Show 10 more" at bounding box center [218, 232] width 27 height 6
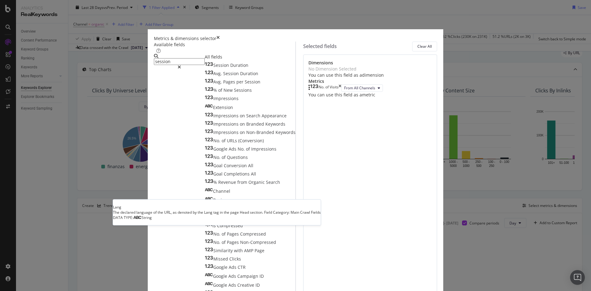
scroll to position [84, 0]
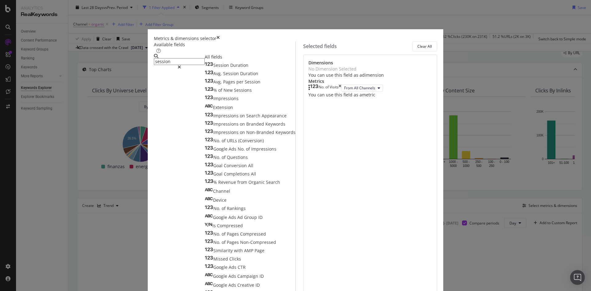
drag, startPoint x: 188, startPoint y: 234, endPoint x: 181, endPoint y: 234, distance: 6.5
drag, startPoint x: 181, startPoint y: 234, endPoint x: 176, endPoint y: 234, distance: 5.2
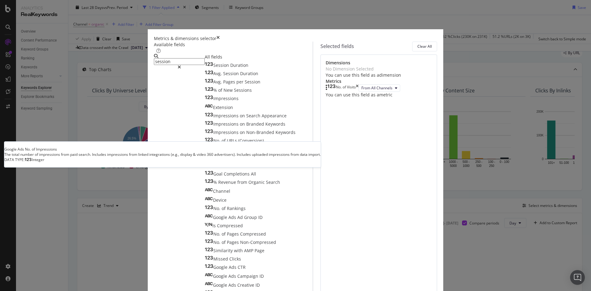
scroll to position [0, 0]
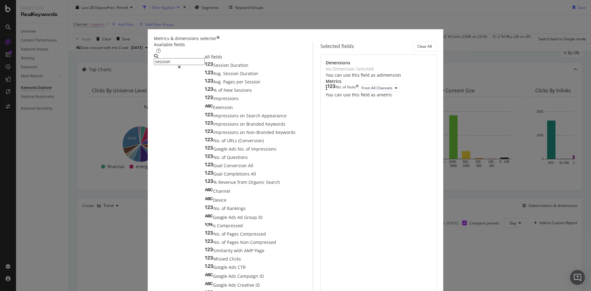
click at [362, 72] on div "No Dimension Selected" at bounding box center [379, 69] width 106 height 6
click at [350, 78] on div "No Dimension Selected You can use this field as a dimension" at bounding box center [379, 72] width 106 height 12
click at [205, 69] on div "modal" at bounding box center [179, 67] width 51 height 4
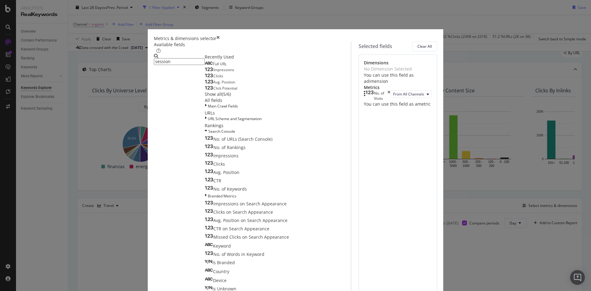
click at [205, 65] on input "session" at bounding box center [179, 61] width 51 height 7
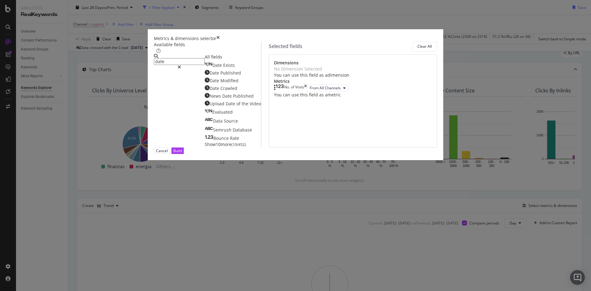
type input "date"
click at [422, 35] on div "Metrics & dimensions selector" at bounding box center [295, 38] width 283 height 6
click at [220, 35] on icon "times" at bounding box center [217, 38] width 3 height 6
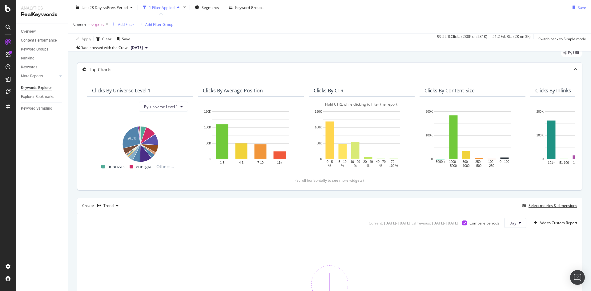
scroll to position [122, 0]
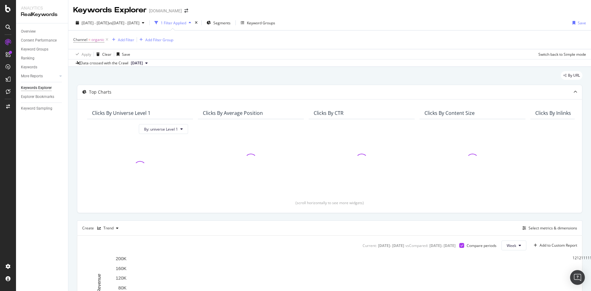
scroll to position [122, 0]
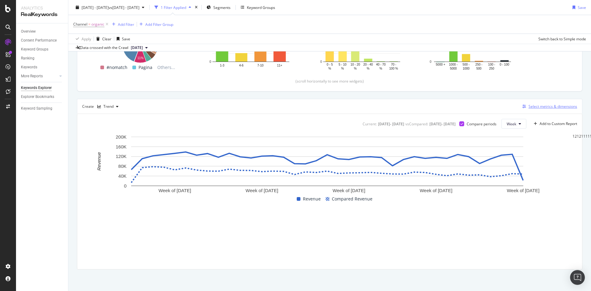
click at [553, 107] on div "Select metrics & dimensions" at bounding box center [552, 106] width 49 height 5
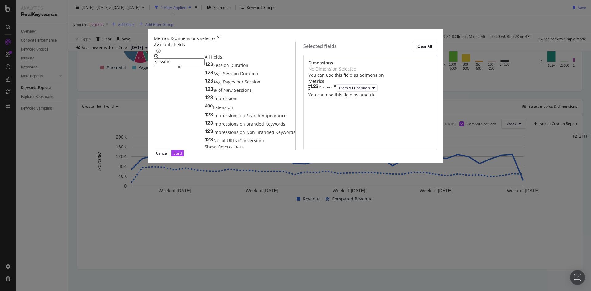
type input "session"
click at [205, 150] on span "Show 10 more" at bounding box center [218, 147] width 27 height 6
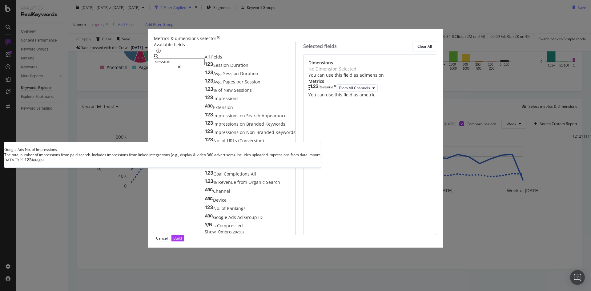
scroll to position [10, 0]
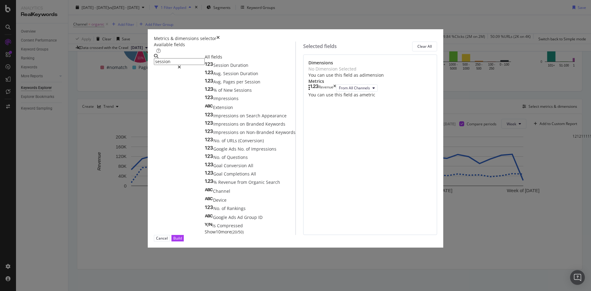
click at [205, 234] on span "Show 10 more" at bounding box center [218, 232] width 27 height 6
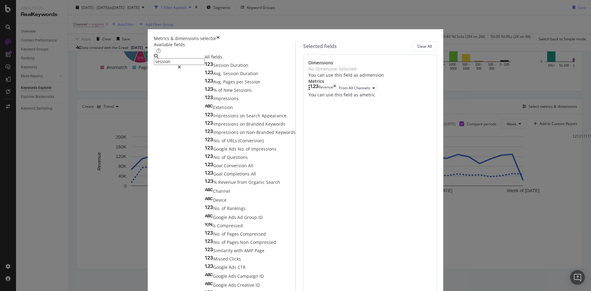
scroll to position [84, 0]
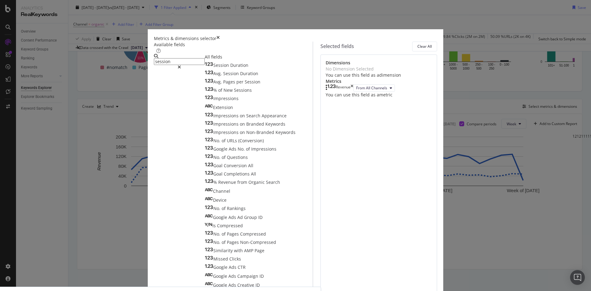
scroll to position [0, 0]
click at [220, 35] on icon "times" at bounding box center [217, 38] width 3 height 6
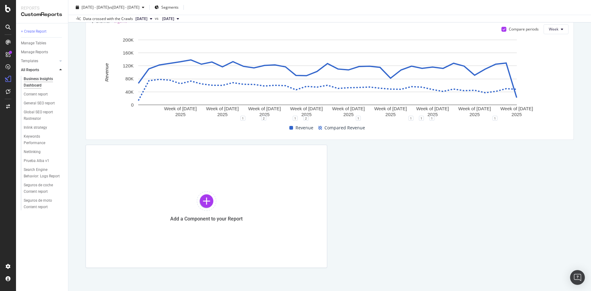
scroll to position [756, 0]
